Goal: Check status

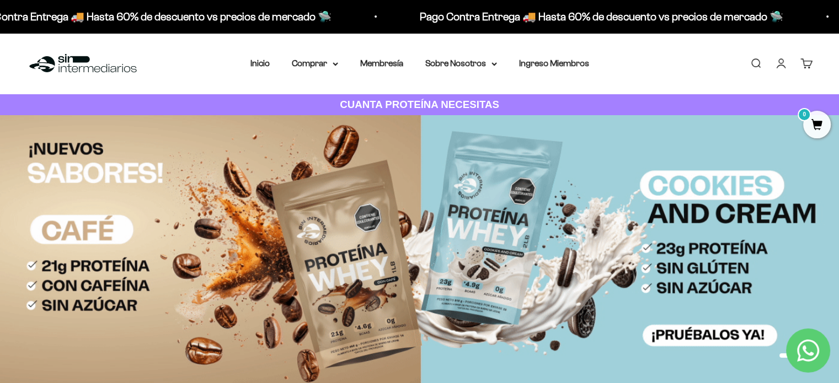
click at [783, 63] on link "Cuenta" at bounding box center [781, 63] width 12 height 12
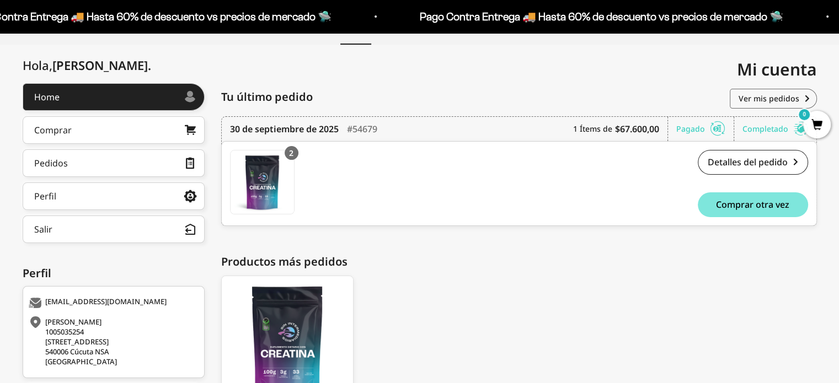
scroll to position [110, 0]
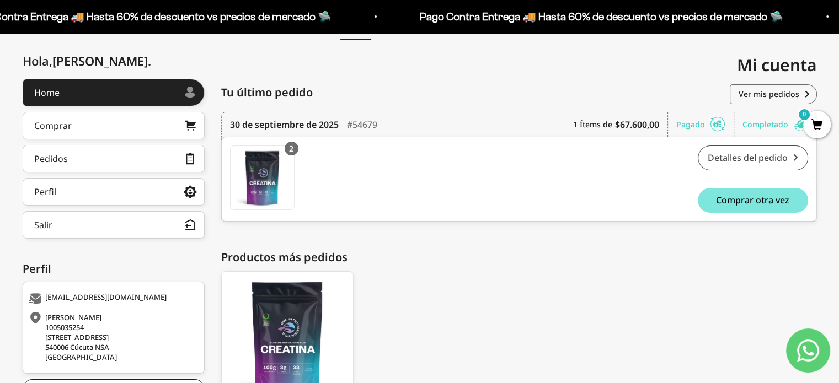
click at [740, 158] on link "Detalles del pedido" at bounding box center [752, 158] width 110 height 25
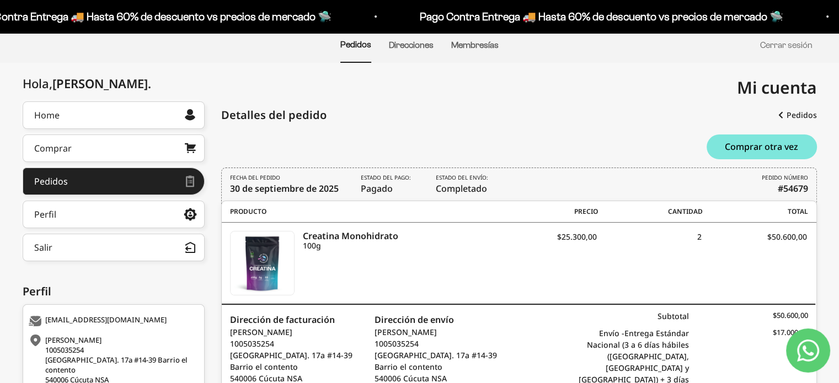
scroll to position [110, 0]
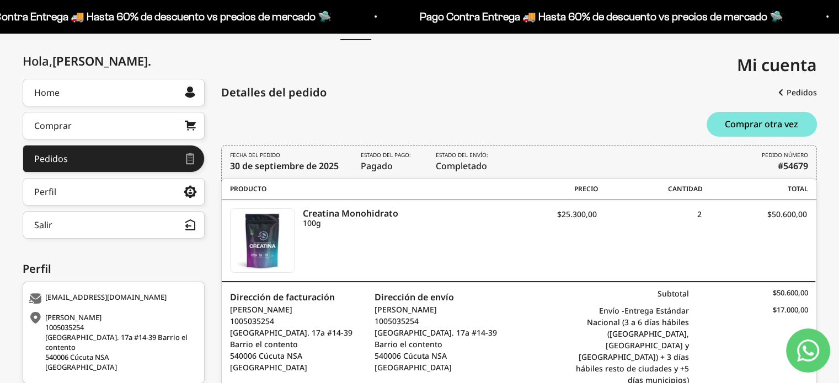
click at [793, 163] on b "#54679" at bounding box center [792, 165] width 30 height 13
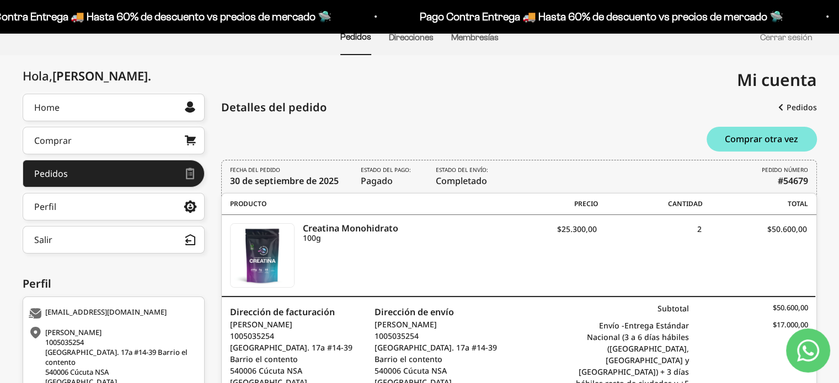
scroll to position [185, 0]
